Goal: Task Accomplishment & Management: Complete application form

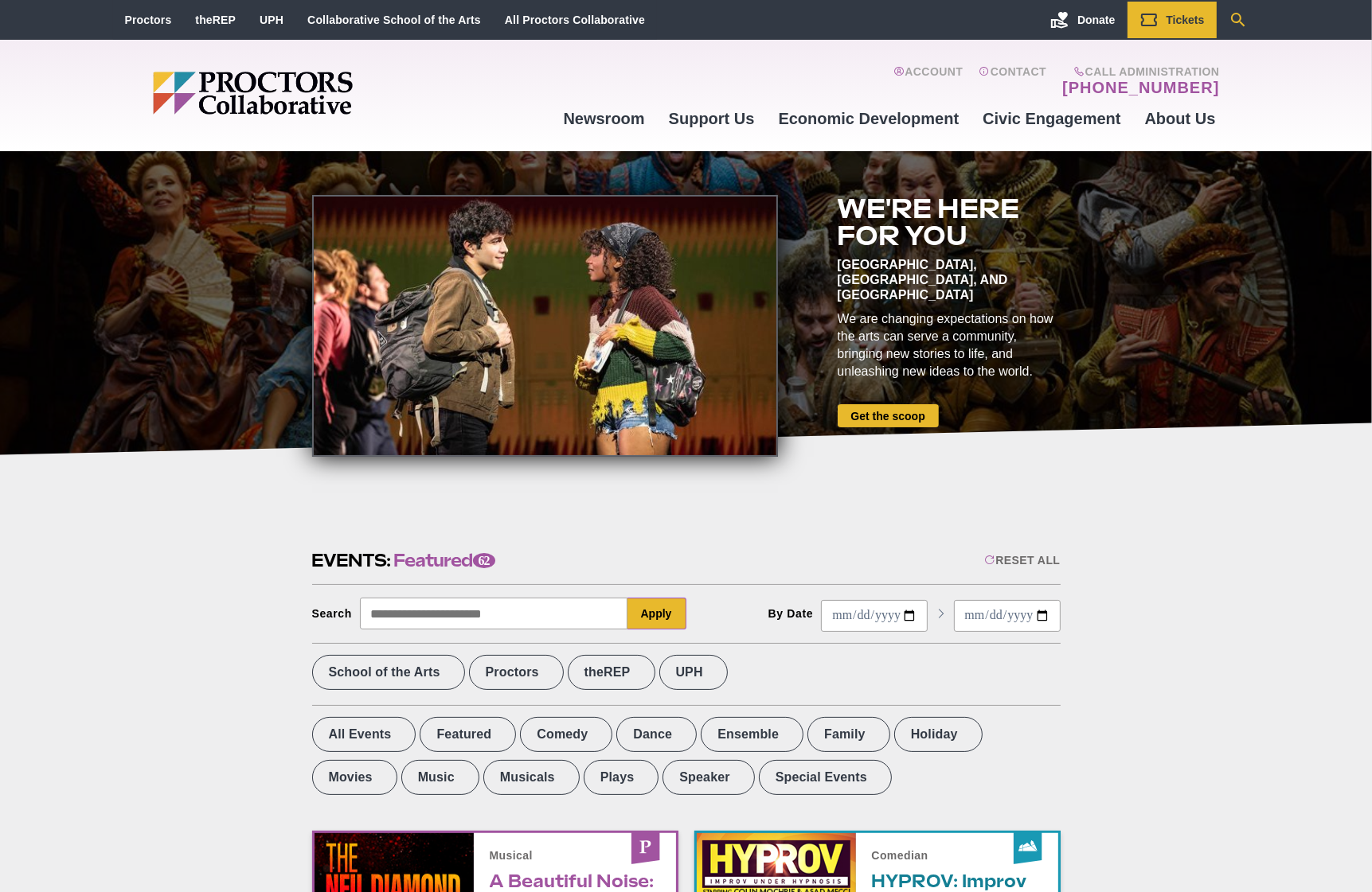
click at [1242, 15] on icon "Search" at bounding box center [1238, 20] width 19 height 19
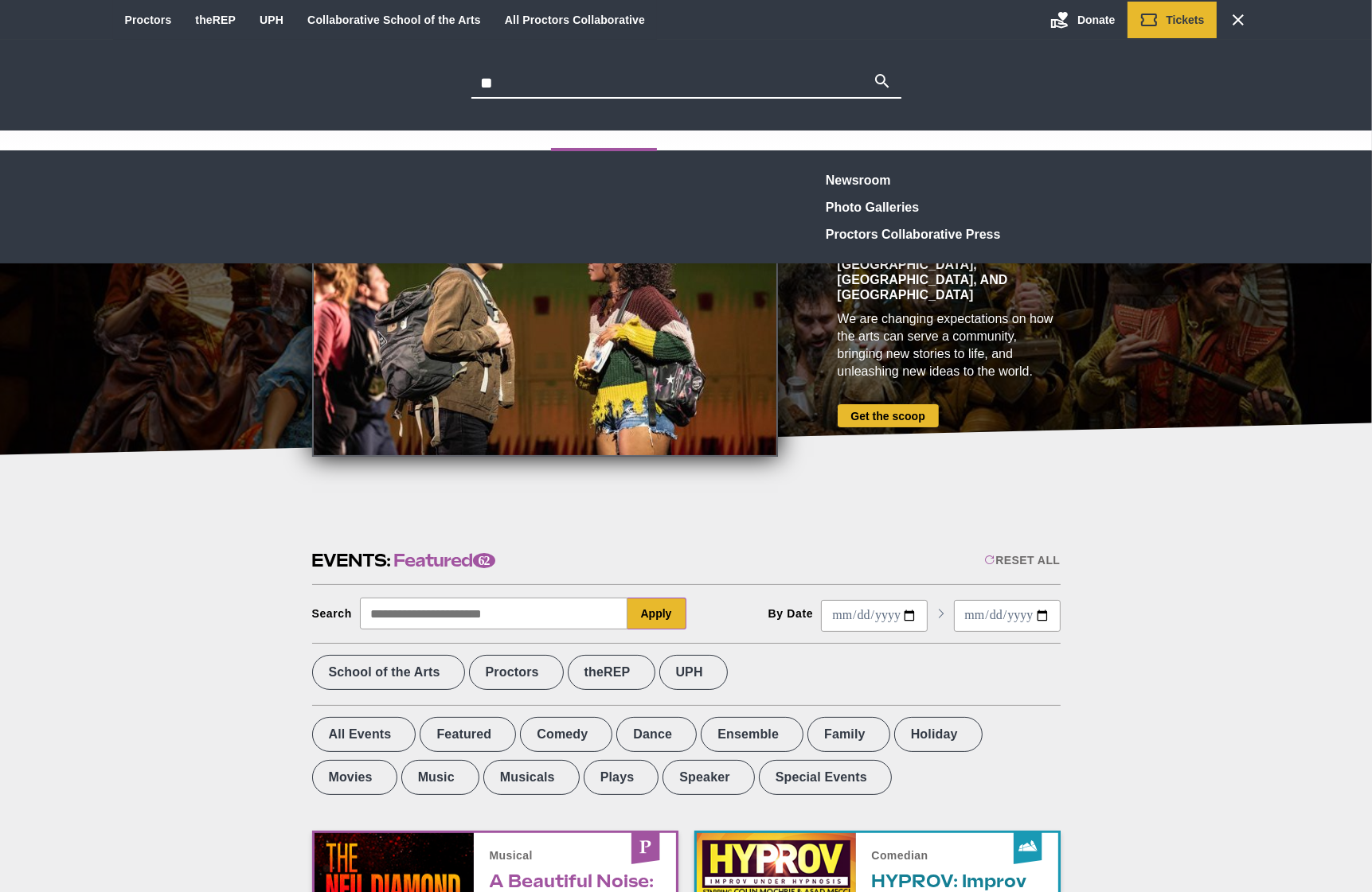
type input "*"
type input "**********"
click at [873, 72] on button "Search" at bounding box center [882, 83] width 19 height 22
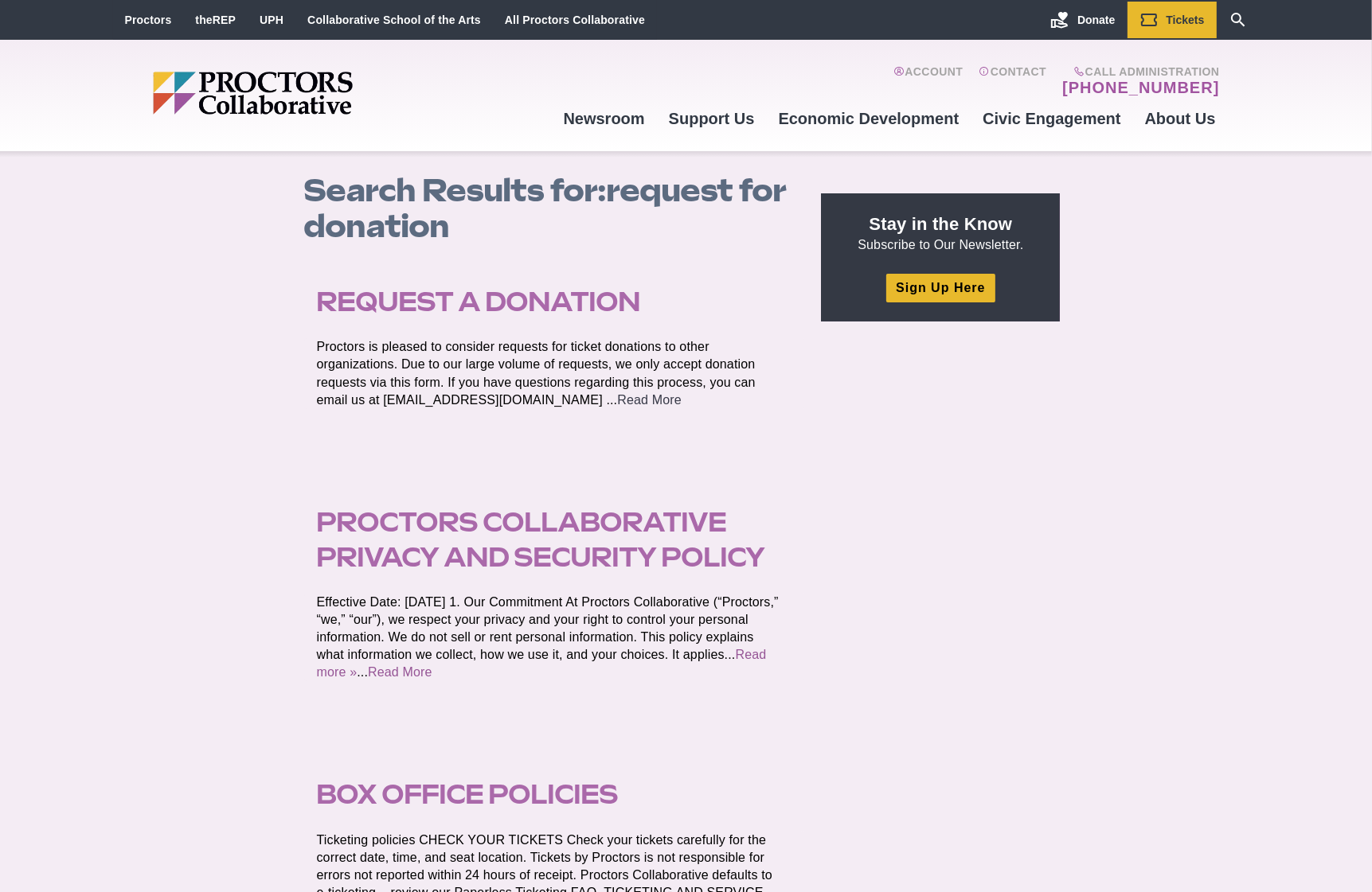
click at [617, 403] on link "Read More" at bounding box center [649, 400] width 64 height 14
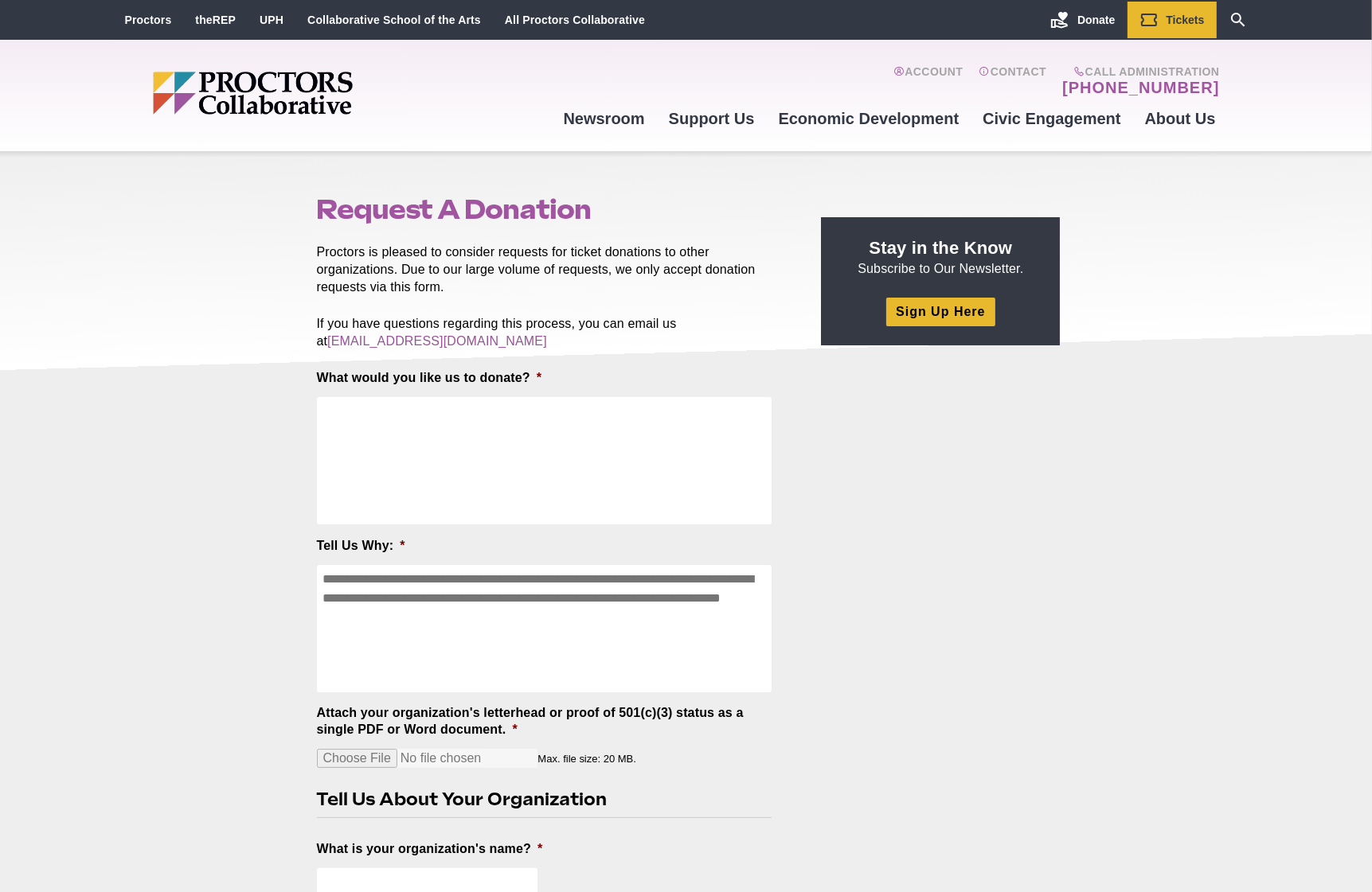
click at [577, 428] on textarea "What would you like us to donate? *" at bounding box center [544, 461] width 456 height 127
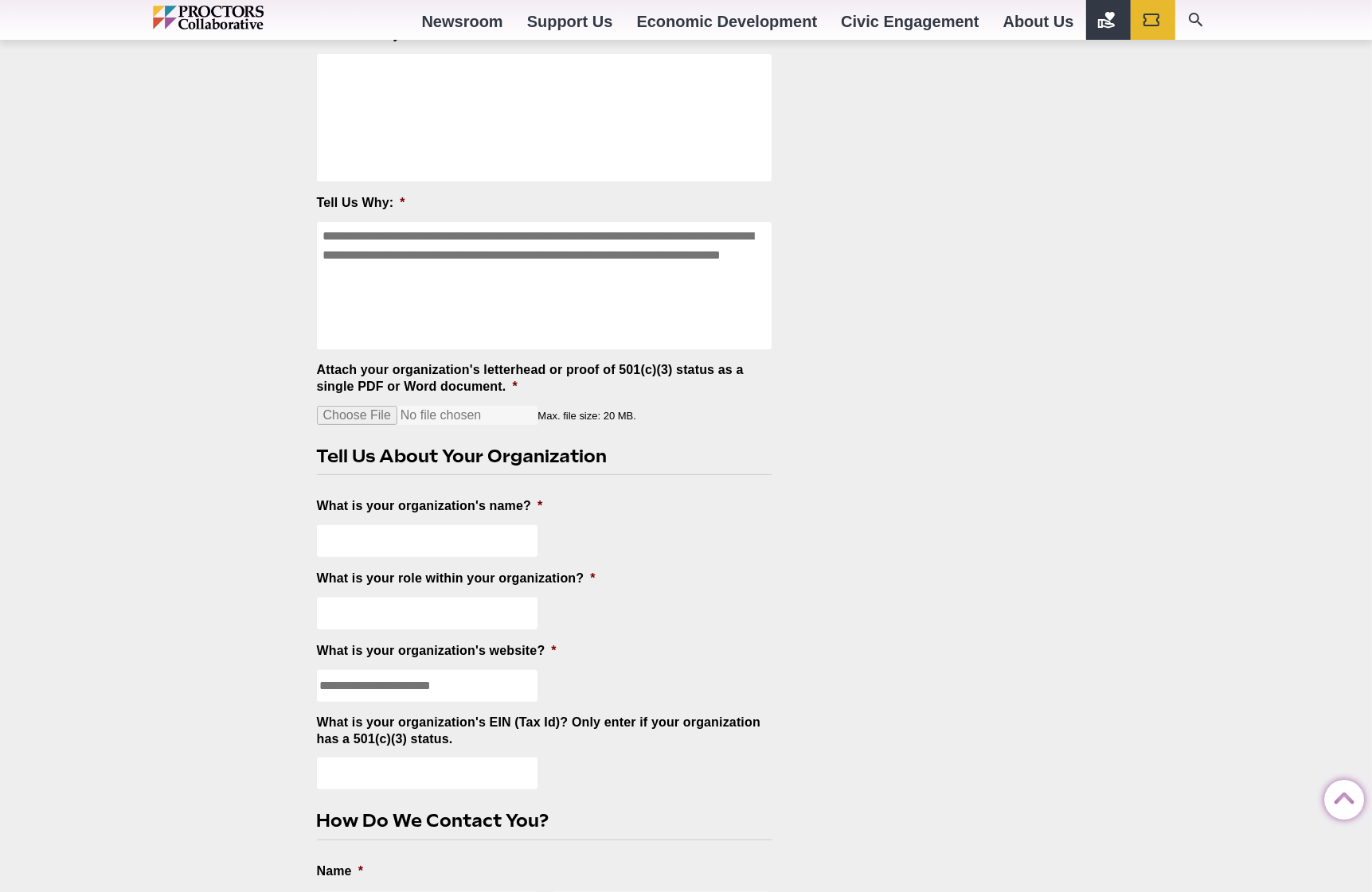
scroll to position [318, 0]
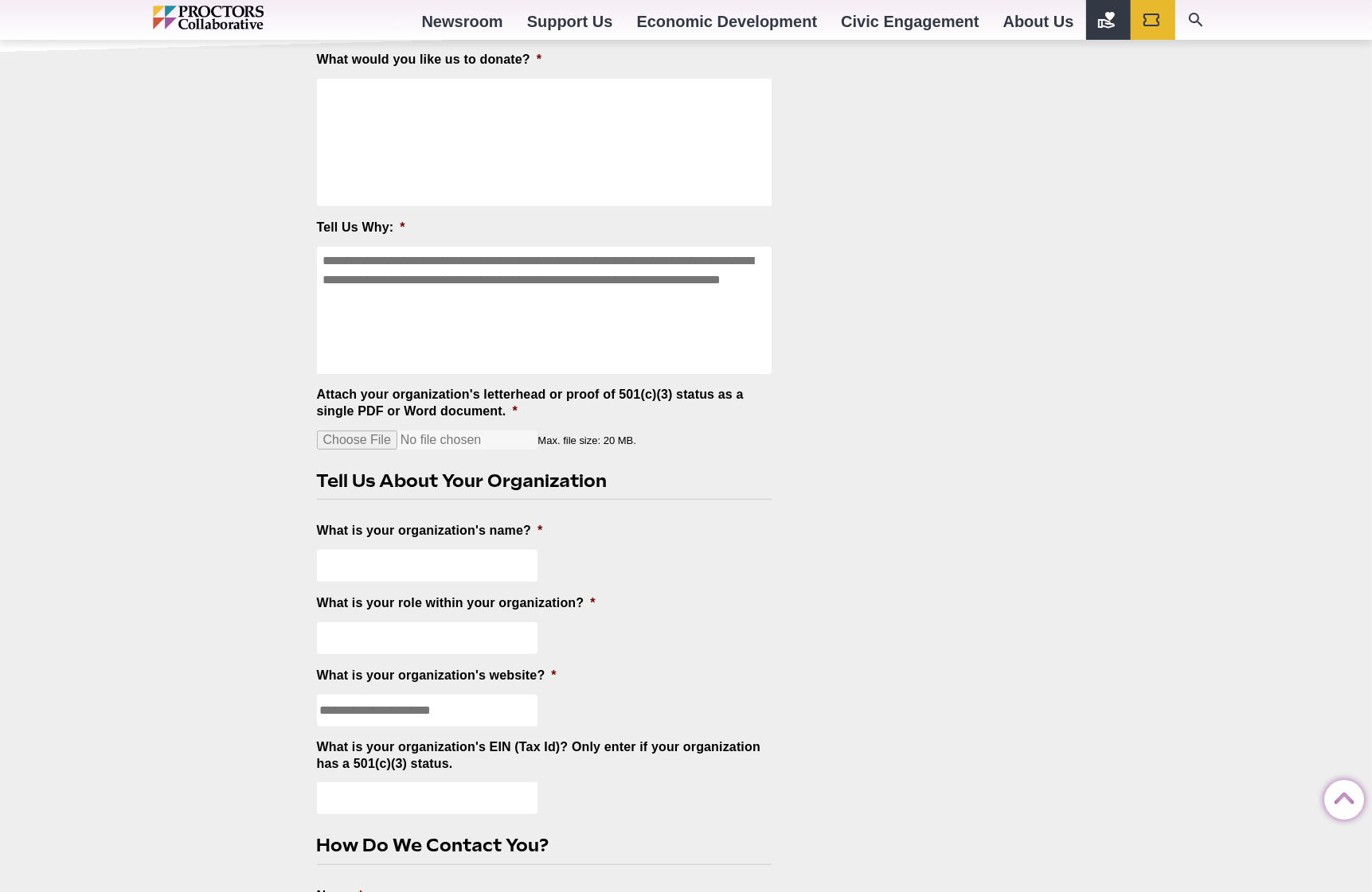
click at [126, 325] on div "Request A Donation Posted 2017-11-01 by Proctors is pleased to consider request…" at bounding box center [686, 878] width 1372 height 2091
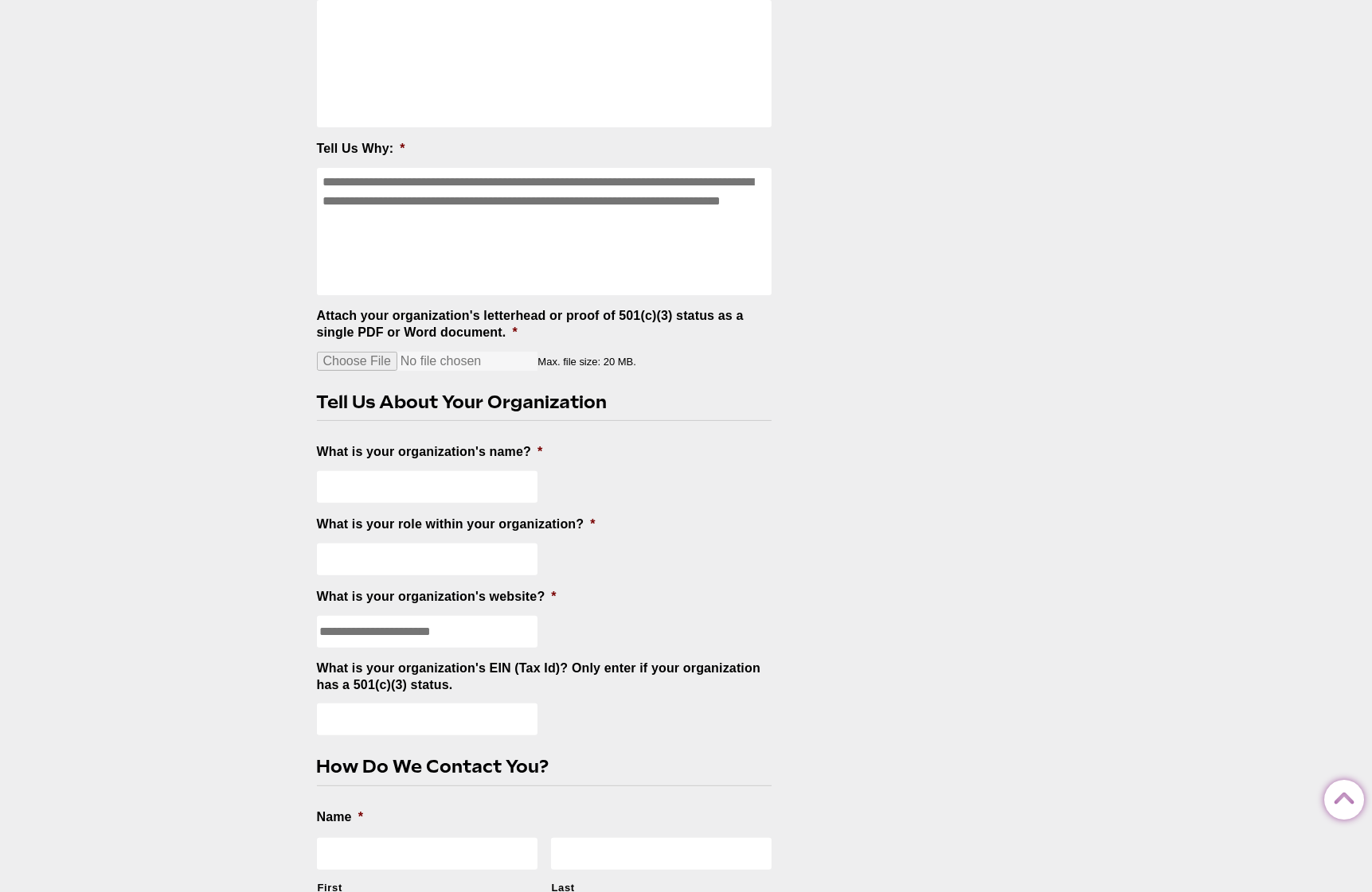
scroll to position [398, 0]
drag, startPoint x: 471, startPoint y: 680, endPoint x: 324, endPoint y: 658, distance: 148.6
click at [324, 658] on ul "What would you like us to donate? * Tell Us Why: * Attach your organization's l…" at bounding box center [551, 841] width 468 height 1738
copy label "What is your organization's EIN (Tax Id)? Only enter if your organization has a…"
drag, startPoint x: 315, startPoint y: 462, endPoint x: 370, endPoint y: 443, distance: 58.2
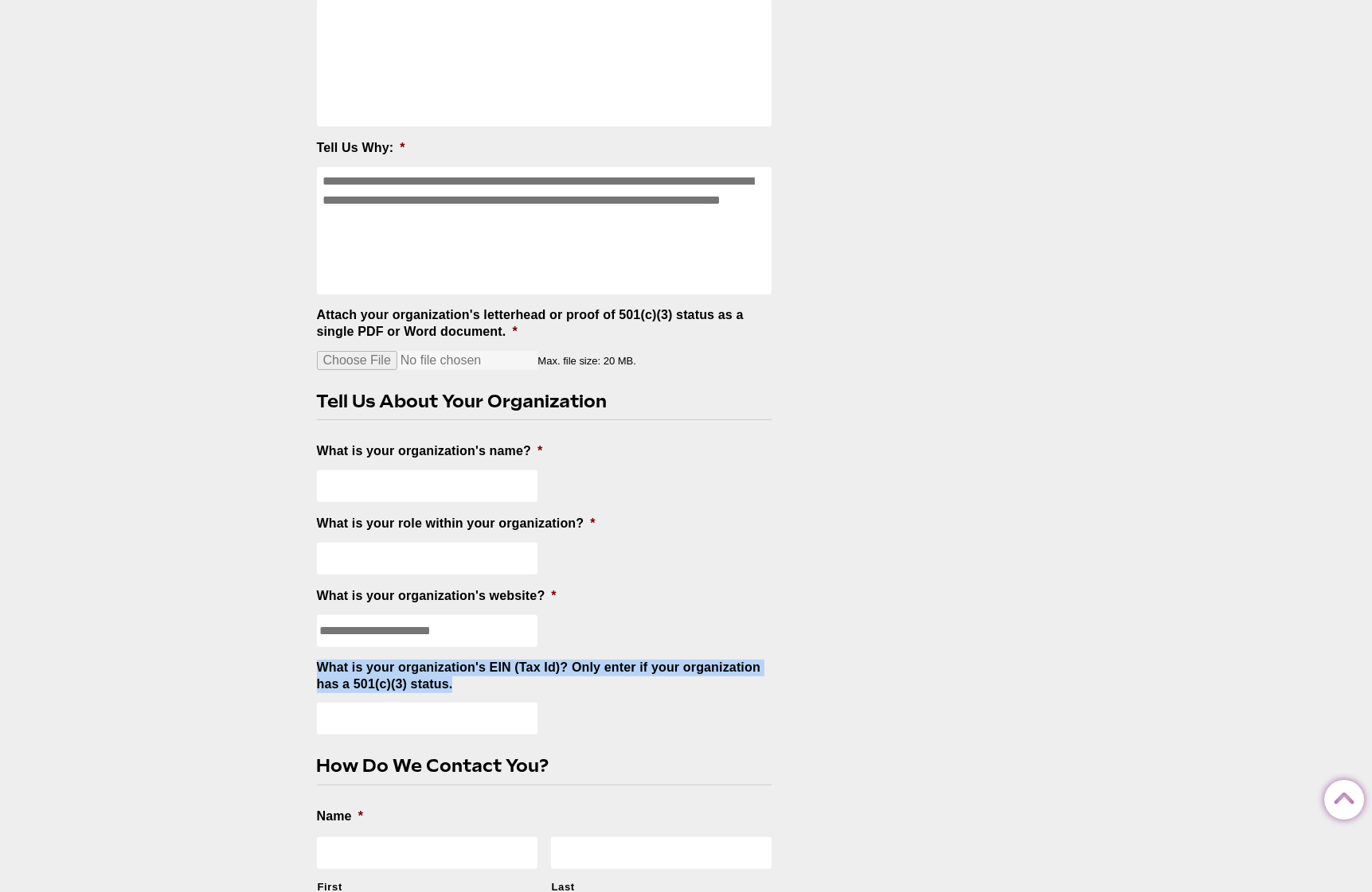
click at [315, 462] on section "Proctors is pleased to consider requests for ticket donations to other organiza…" at bounding box center [553, 817] width 500 height 1942
click at [351, 454] on label "What is your organization's name? *" at bounding box center [430, 451] width 227 height 16
click at [351, 470] on input "What is your organization's name? *" at bounding box center [427, 485] width 221 height 32
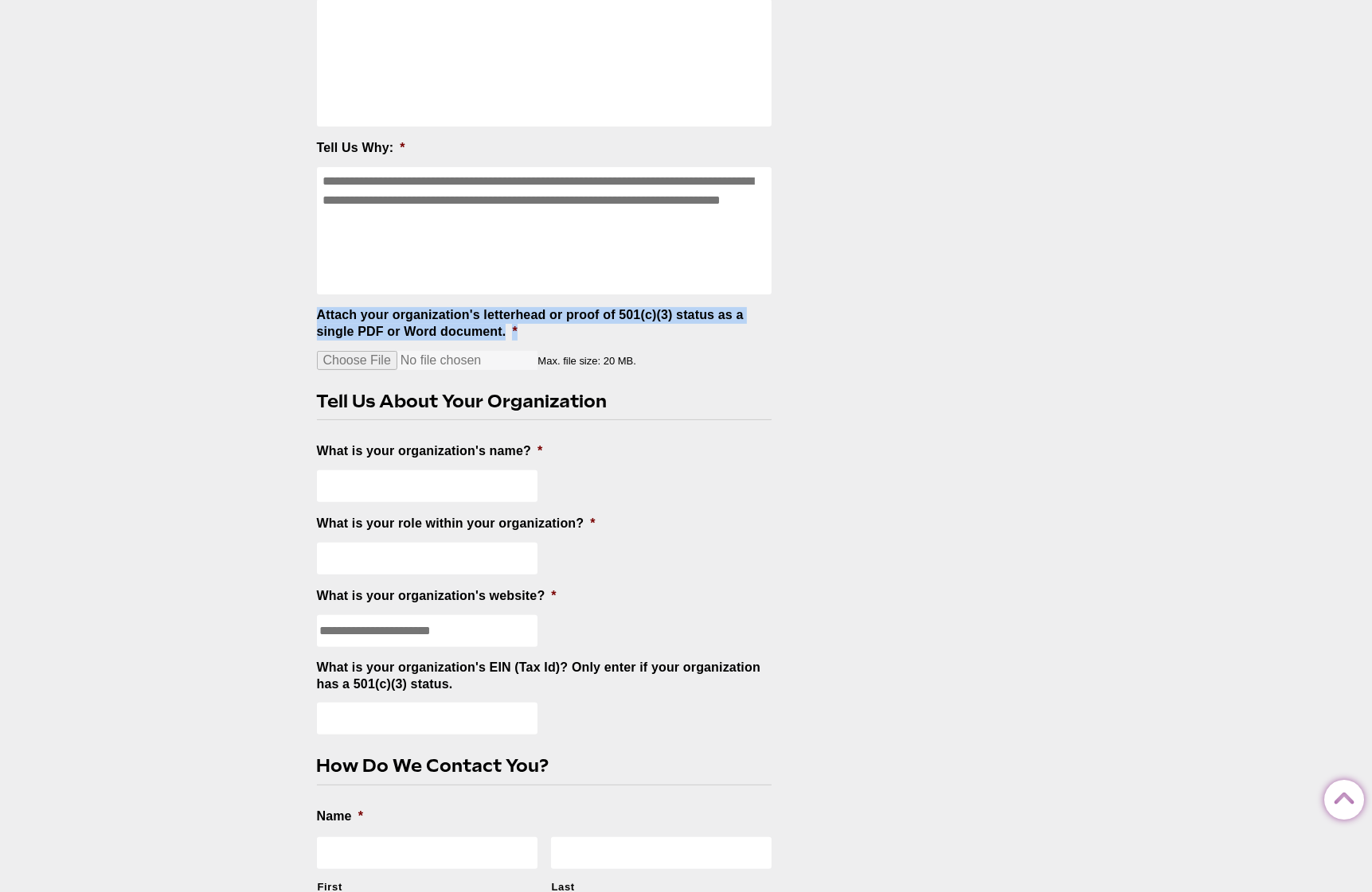
drag, startPoint x: 312, startPoint y: 312, endPoint x: 553, endPoint y: 340, distance: 242.6
click at [553, 340] on section "Proctors is pleased to consider requests for ticket donations to other organiza…" at bounding box center [553, 817] width 500 height 1942
copy label "Attach your organization's letterhead or proof of 501(c)(3) status as a single …"
click at [136, 331] on div "Request A Donation Posted 2017-11-01 by Proctors is pleased to consider request…" at bounding box center [686, 799] width 1372 height 2091
